Goal: Task Accomplishment & Management: Manage account settings

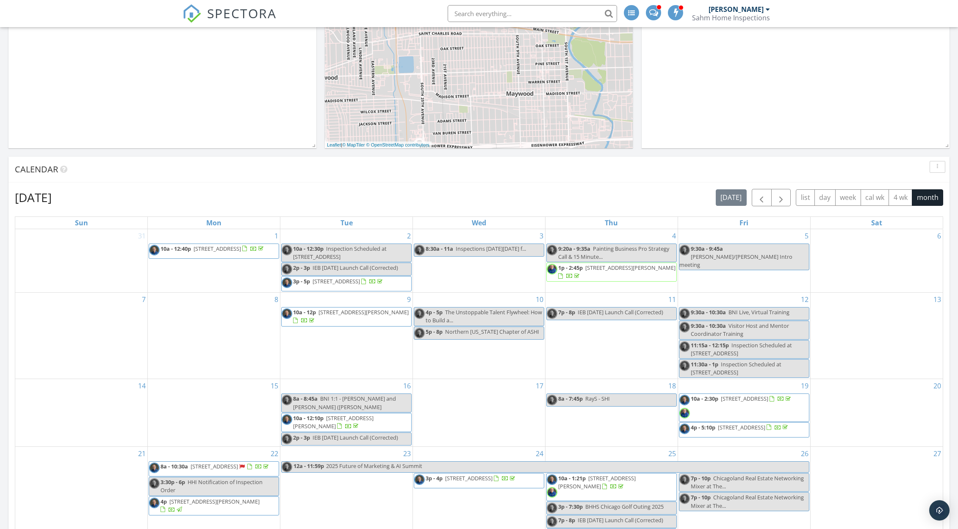
scroll to position [232, 0]
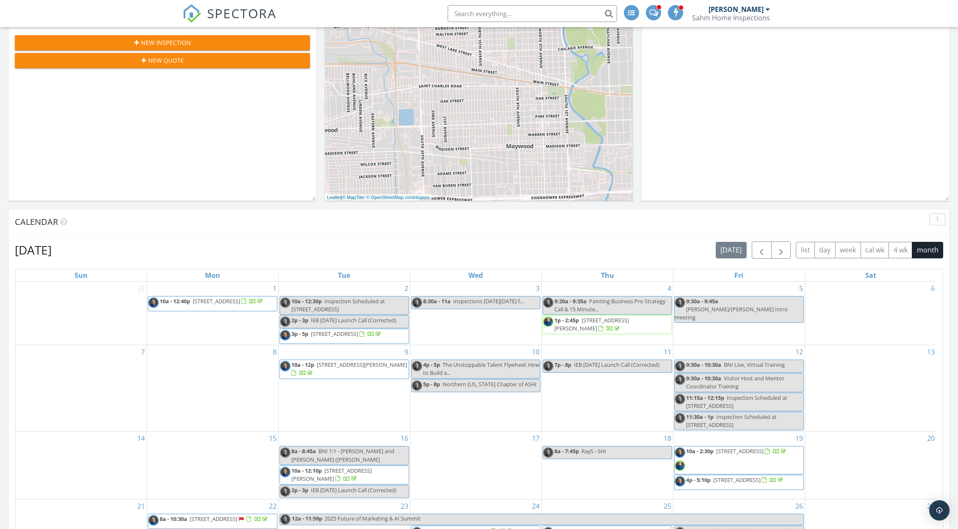
click at [598, 325] on div at bounding box center [609, 329] width 23 height 8
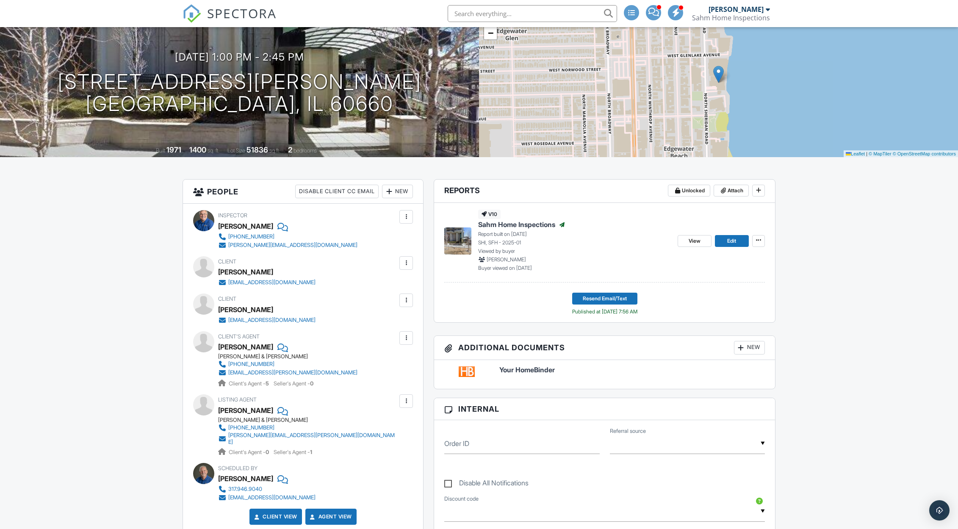
scroll to position [42, 0]
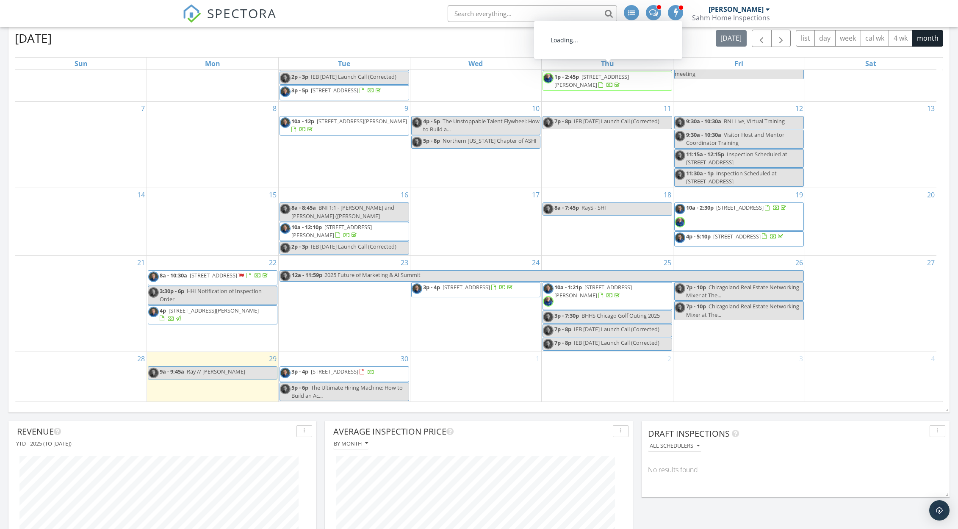
scroll to position [40, 0]
click at [598, 293] on div at bounding box center [600, 296] width 5 height 6
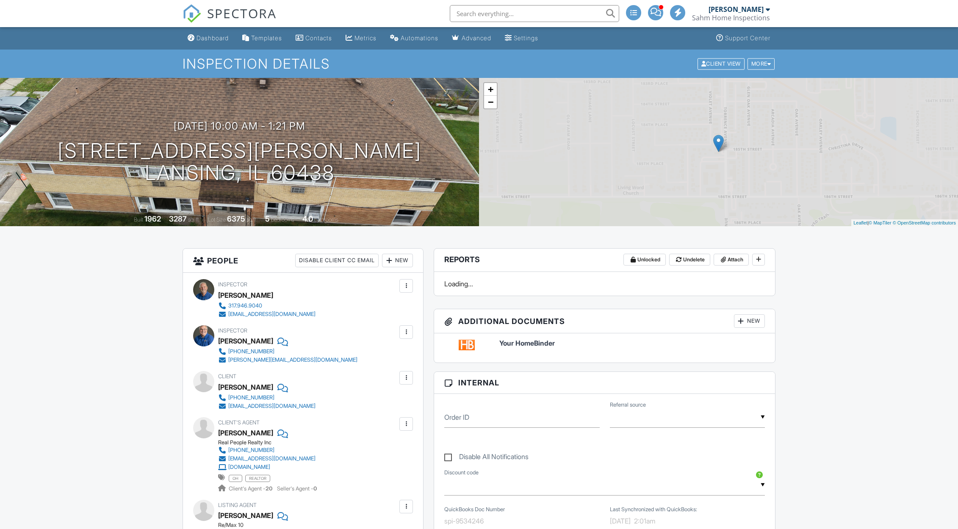
scroll to position [169, 0]
